Goal: Information Seeking & Learning: Find specific page/section

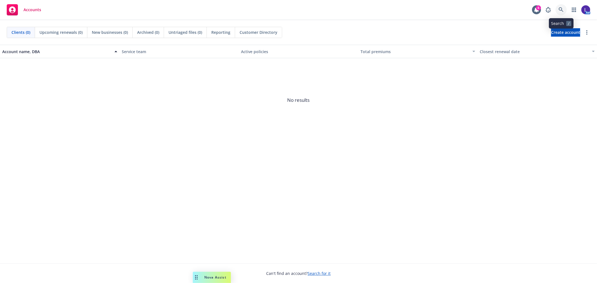
click at [561, 10] on icon at bounding box center [561, 9] width 5 height 5
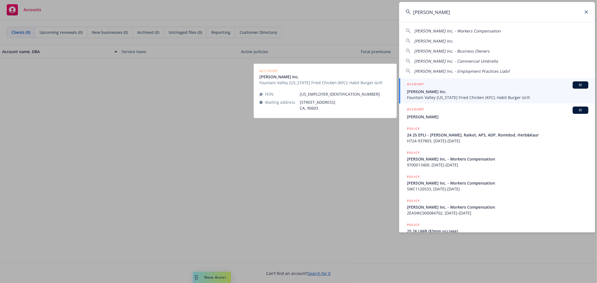
type input "[PERSON_NAME]"
click at [436, 90] on span "[PERSON_NAME] Inc." at bounding box center [497, 92] width 181 height 6
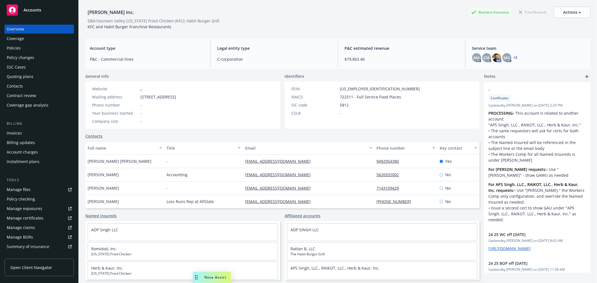
scroll to position [1, 0]
click at [298, 266] on link "APS Singh, LLC., RAIKOT, LLC., Herb & Kaur, Inc." at bounding box center [335, 267] width 89 height 5
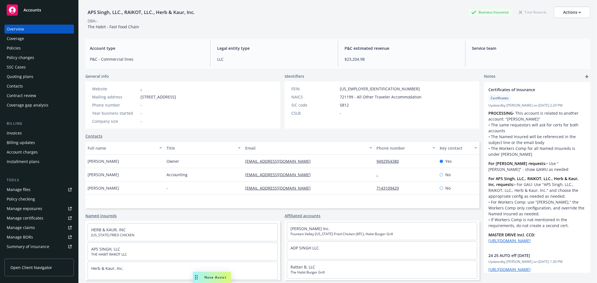
scroll to position [2, 0]
click at [296, 246] on link "ADP SINGH LLC" at bounding box center [305, 247] width 28 height 5
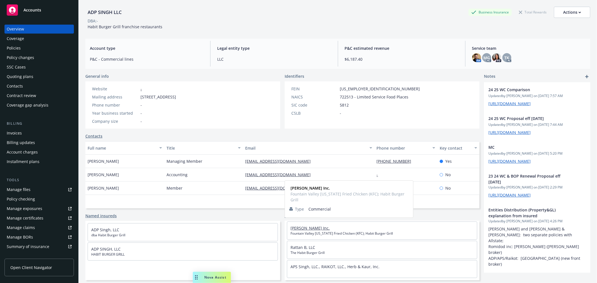
click at [296, 229] on link "[PERSON_NAME] Inc." at bounding box center [310, 228] width 39 height 5
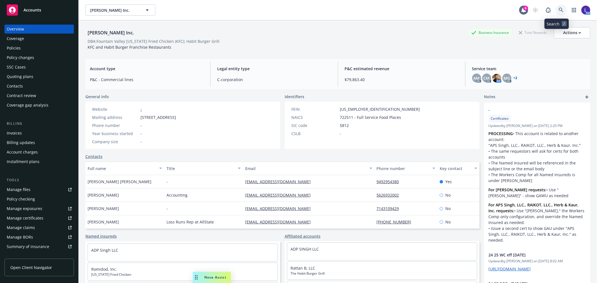
click at [559, 8] on icon at bounding box center [561, 10] width 5 height 5
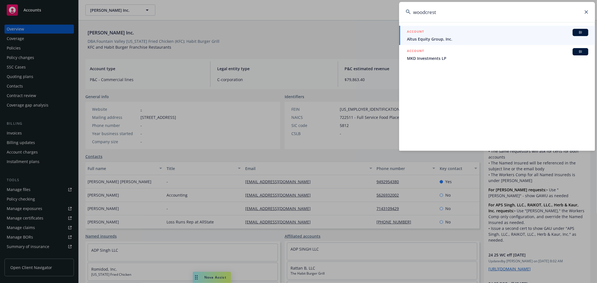
type input "woodcrest"
click at [585, 15] on input "woodcrest" at bounding box center [497, 12] width 196 height 20
click at [586, 12] on icon at bounding box center [586, 11] width 3 height 3
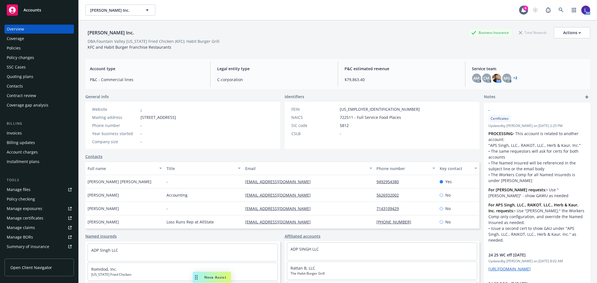
drag, startPoint x: 141, startPoint y: 32, endPoint x: 86, endPoint y: 34, distance: 55.2
click at [86, 34] on div "[PERSON_NAME] Inc. Business Insurance Total Rewards Actions" at bounding box center [337, 32] width 505 height 11
copy div "[PERSON_NAME] Inc."
click at [559, 9] on icon at bounding box center [561, 10] width 5 height 5
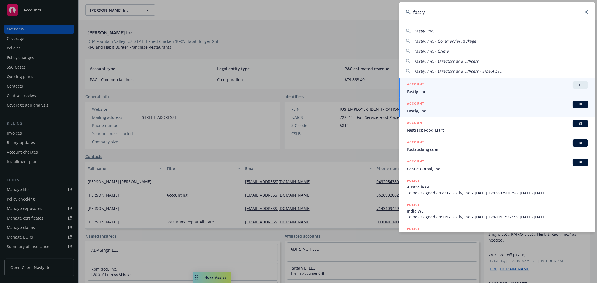
type input "fastly"
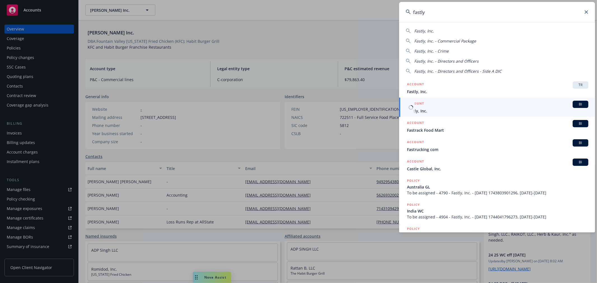
click at [432, 107] on div "ACCOUNT BI" at bounding box center [497, 104] width 181 height 7
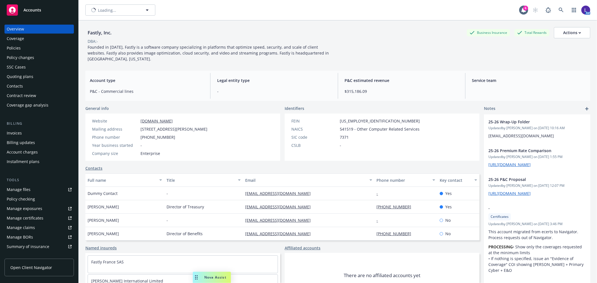
scroll to position [4, 0]
click at [19, 48] on div "Policies" at bounding box center [14, 48] width 14 height 9
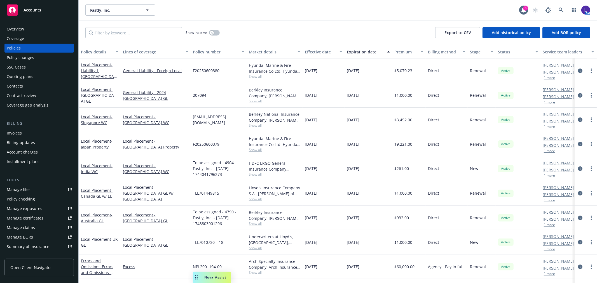
click at [550, 79] on button "1 more" at bounding box center [549, 77] width 11 height 3
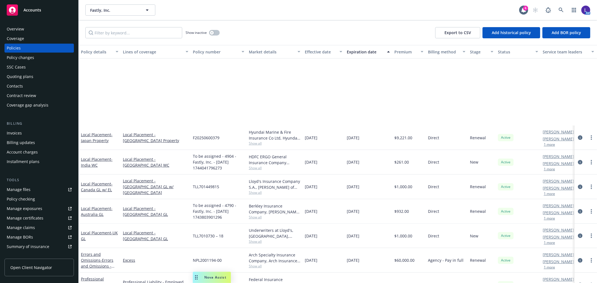
scroll to position [93, 0]
